Goal: Task Accomplishment & Management: Manage account settings

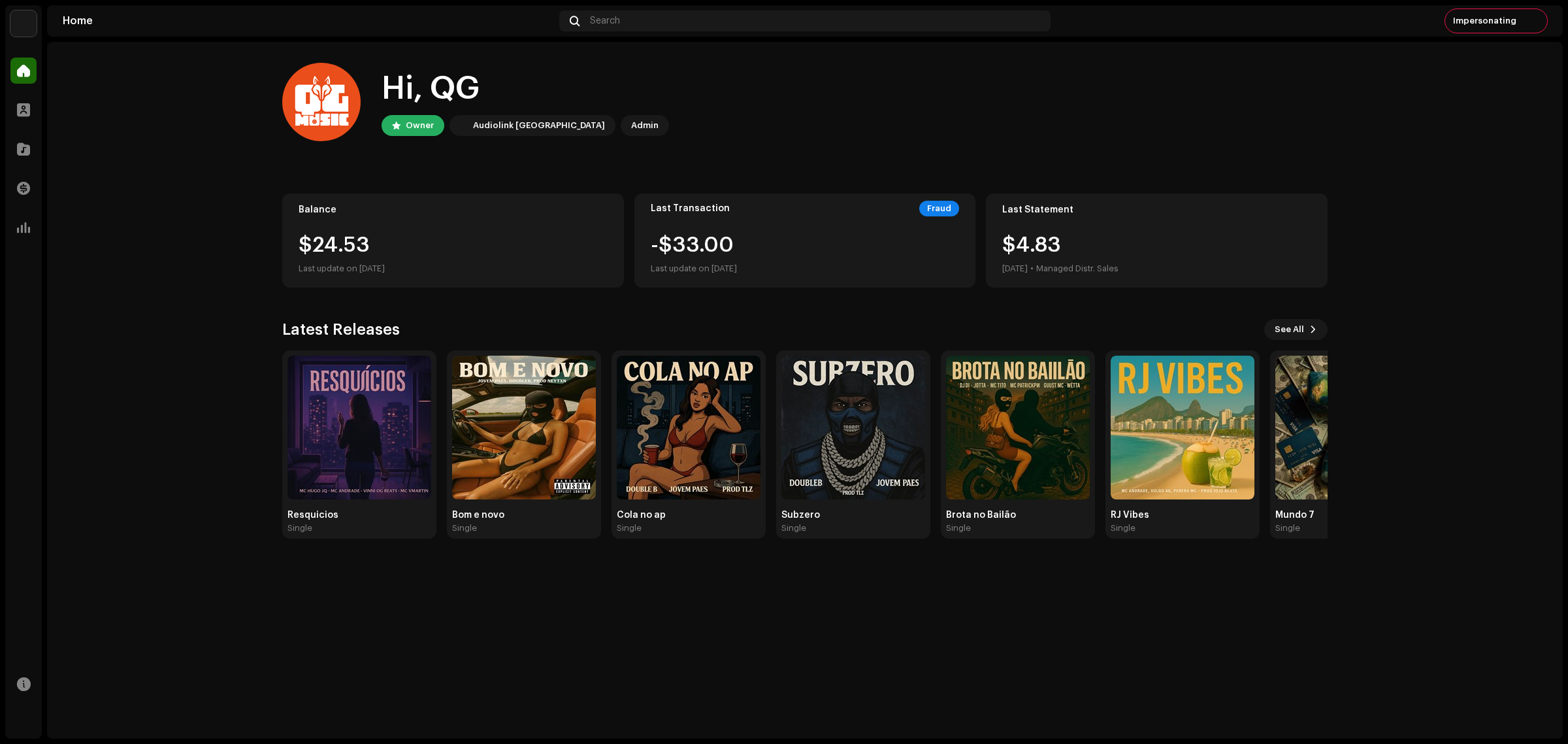
click at [932, 595] on div "Hi, QG Owner Audiolink Brasil Admin Balance $24.53 Last update on Oct 8, 2025 L…" at bounding box center [804, 389] width 1515 height 696
click at [1253, 25] on span "Impersonating" at bounding box center [1484, 21] width 64 height 10
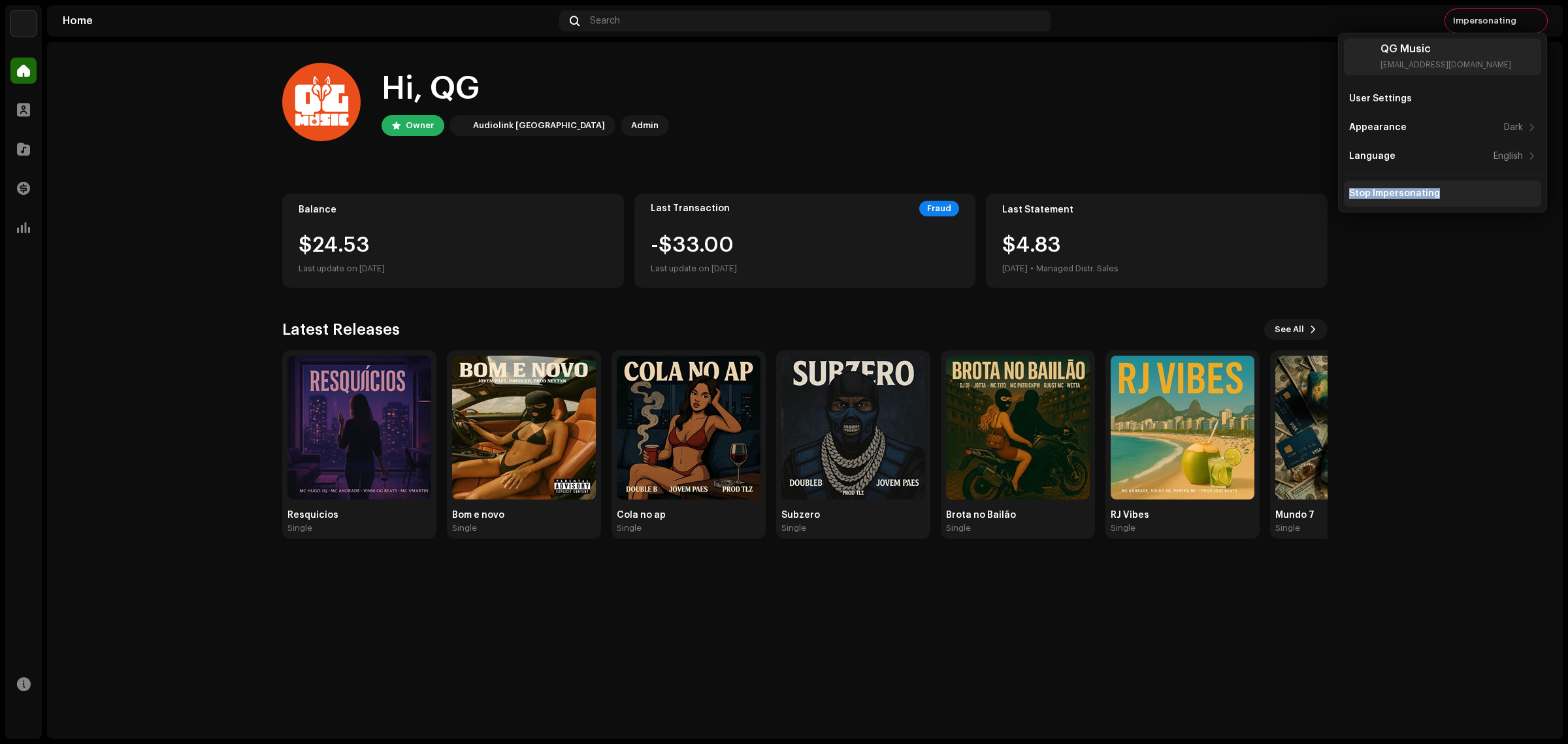
drag, startPoint x: 1438, startPoint y: 177, endPoint x: 1445, endPoint y: 187, distance: 12.2
click at [1253, 187] on div "User Settings Appearance Dark Language English Stop Impersonating" at bounding box center [1443, 145] width 197 height 121
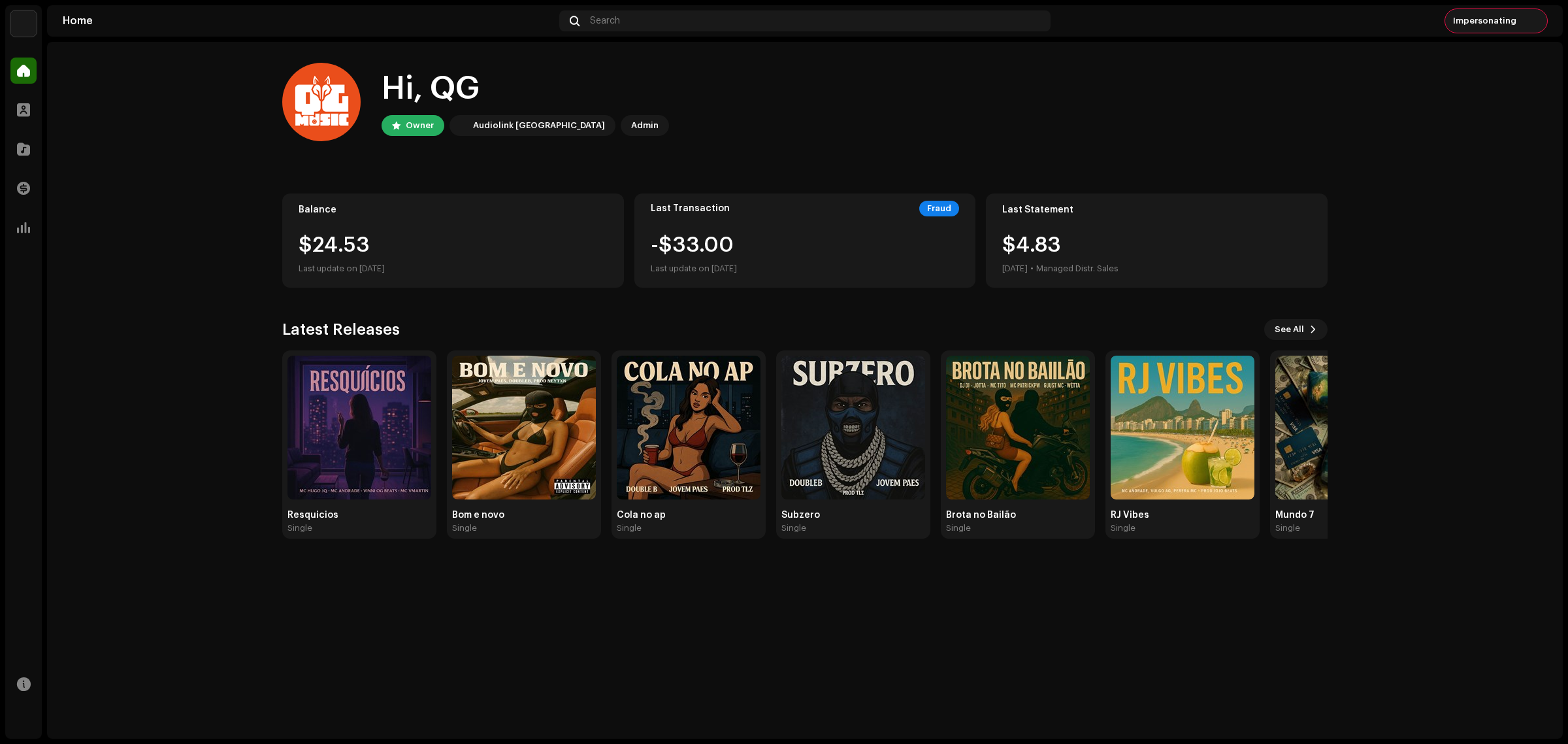
click at [1512, 18] on span "Impersonating" at bounding box center [1484, 21] width 64 height 10
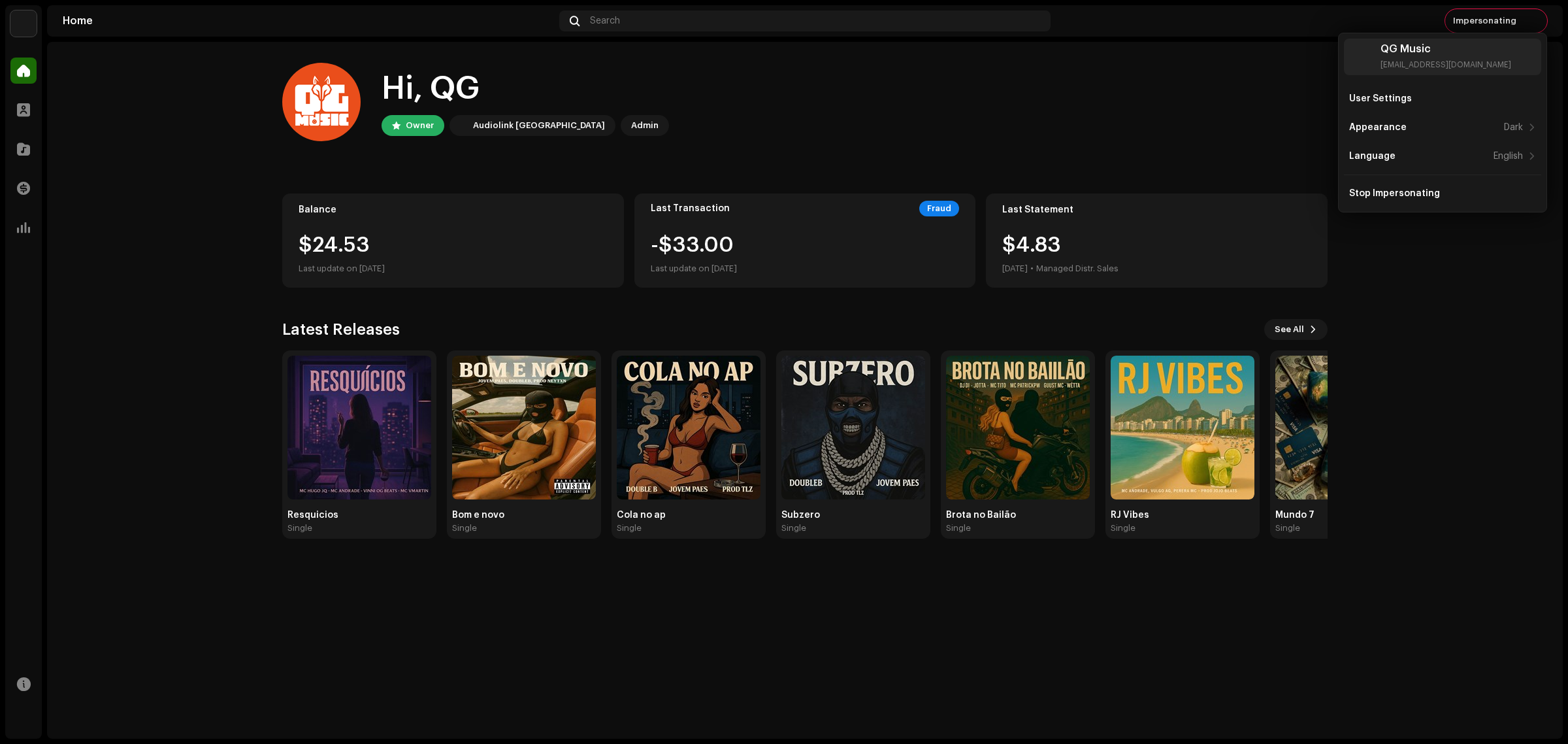
click at [1409, 209] on div "QG Music [EMAIL_ADDRESS][DOMAIN_NAME] User Settings Appearance Dark Language En…" at bounding box center [1443, 123] width 209 height 179
click at [1392, 193] on div "Stop Impersonating" at bounding box center [1394, 193] width 91 height 10
